Goal: Find specific page/section: Find specific page/section

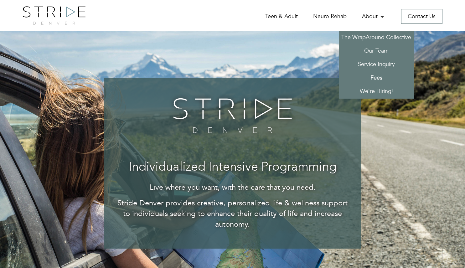
click at [374, 74] on link "Fees" at bounding box center [376, 78] width 75 height 13
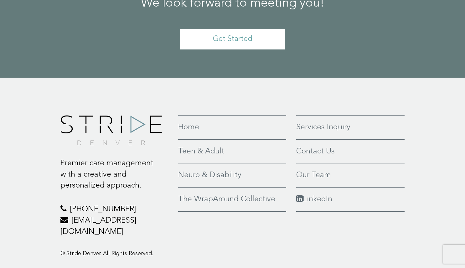
scroll to position [376, 0]
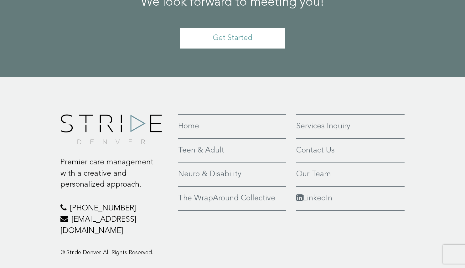
click at [310, 121] on link "Services Inquiry" at bounding box center [351, 126] width 109 height 11
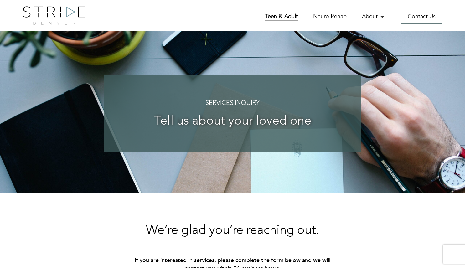
click at [275, 16] on link "Teen & Adult" at bounding box center [281, 17] width 33 height 9
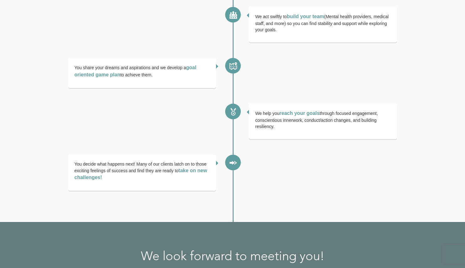
scroll to position [1148, 0]
